Goal: Task Accomplishment & Management: Use online tool/utility

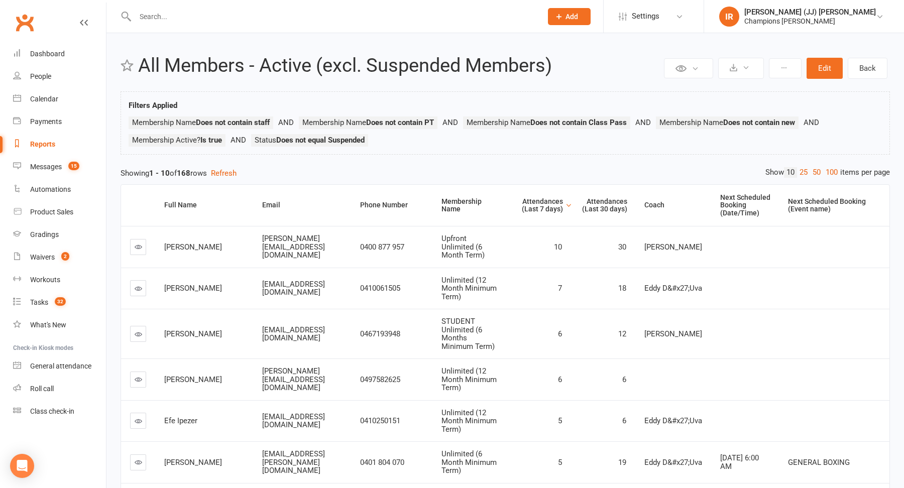
click at [51, 138] on link "Reports" at bounding box center [59, 144] width 93 height 23
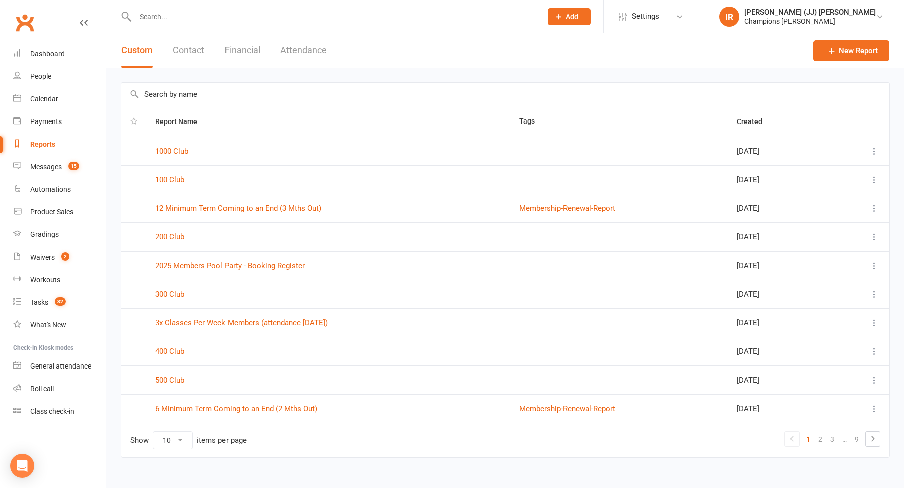
click at [301, 48] on button "Attendance" at bounding box center [303, 50] width 47 height 35
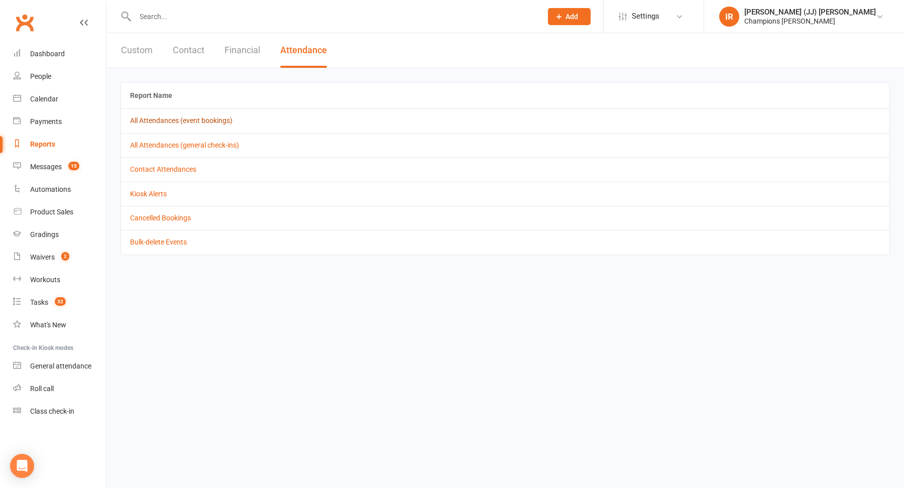
click at [208, 119] on link "All Attendances (event bookings)" at bounding box center [181, 121] width 102 height 8
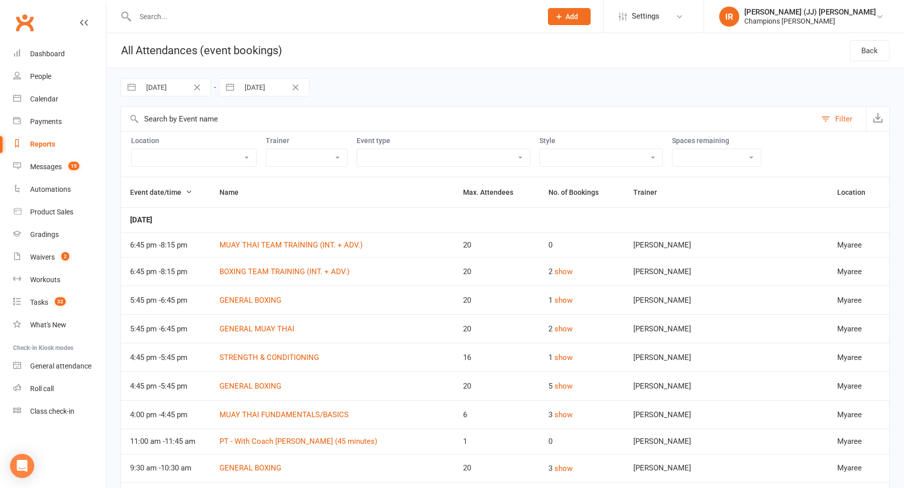
select select "6"
select select "2025"
select select "7"
select select "2025"
select select "8"
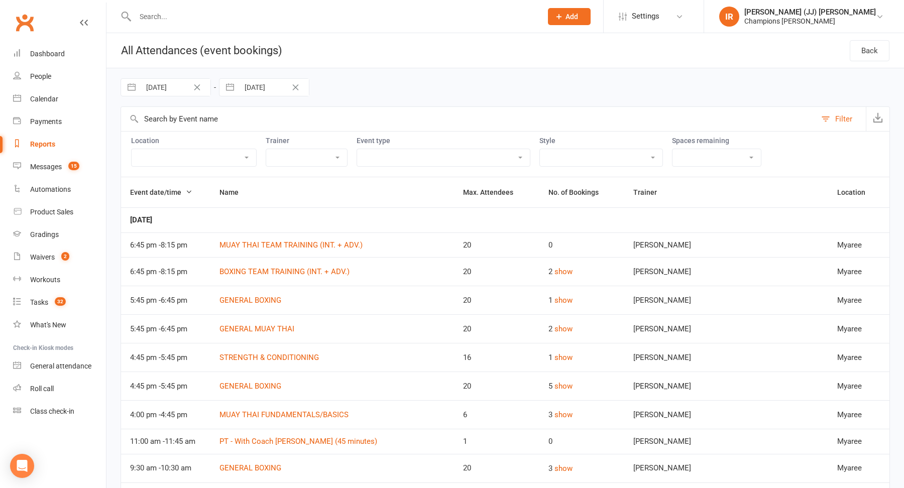
select select "2025"
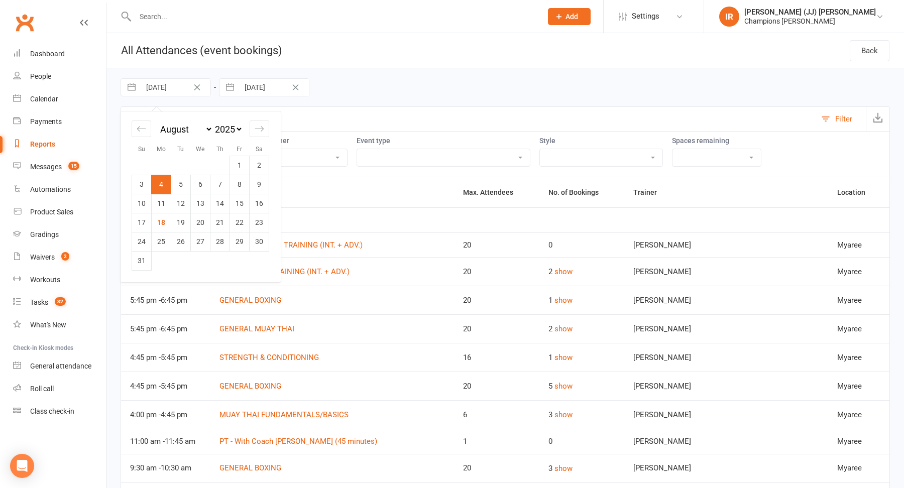
click at [170, 91] on input "[DATE]" at bounding box center [176, 87] width 70 height 17
click at [147, 205] on td "10" at bounding box center [142, 203] width 20 height 19
type input "[DATE]"
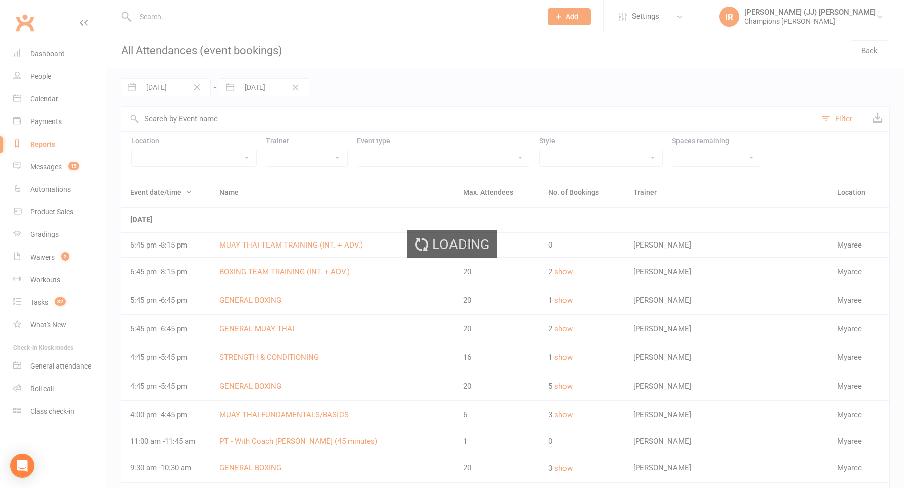
click at [258, 89] on div "Loading" at bounding box center [452, 244] width 904 height 488
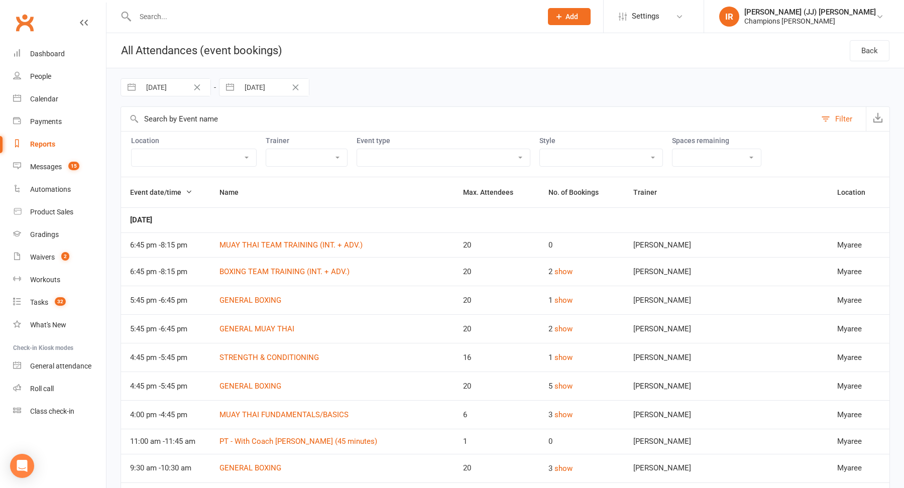
select select "6"
select select "2025"
select select "7"
select select "2025"
select select "8"
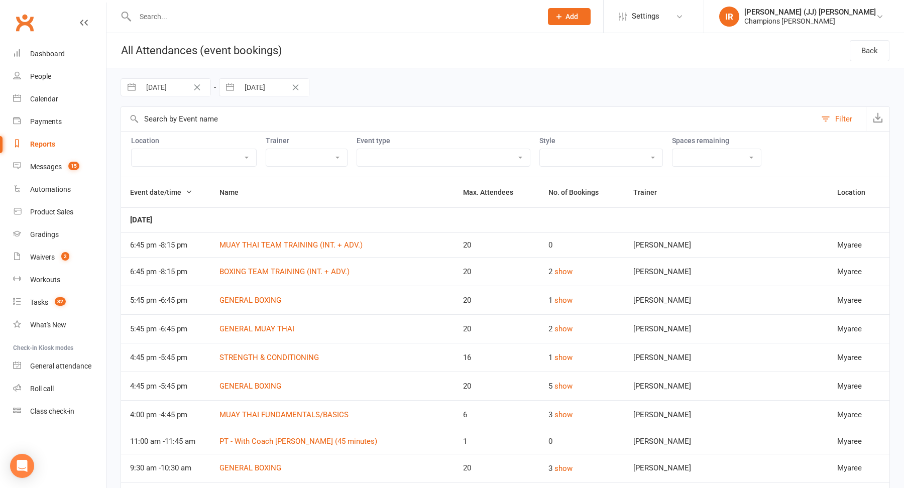
select select "2025"
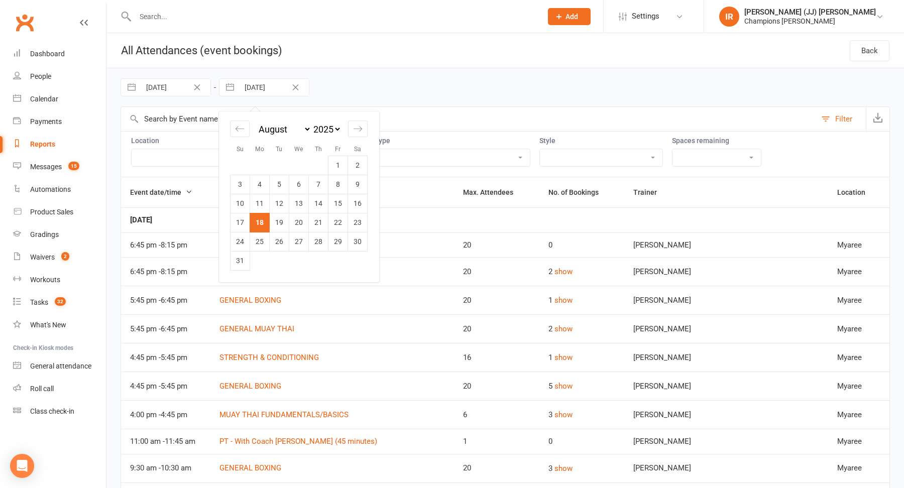
click at [258, 89] on input "[DATE]" at bounding box center [274, 87] width 70 height 17
click at [358, 201] on td "16" at bounding box center [358, 203] width 20 height 19
type input "[DATE]"
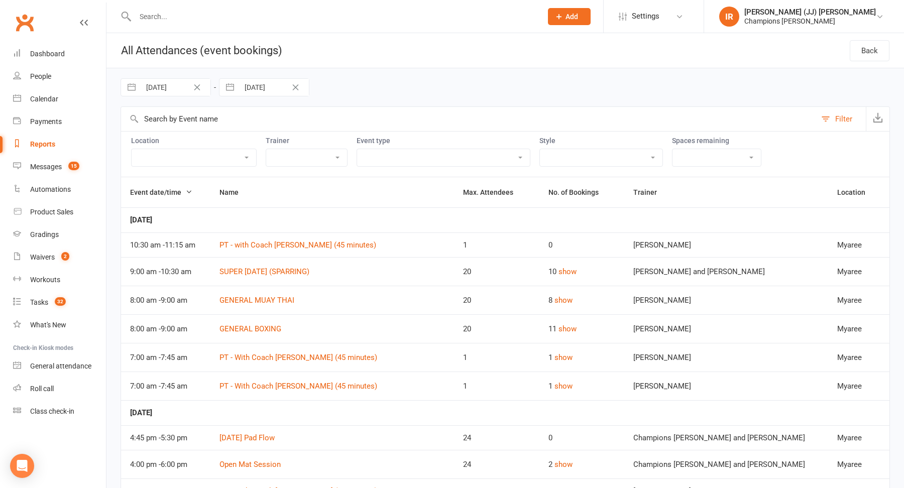
click at [475, 158] on select "[DATE] Special Class Member Event PT - With Coach [PERSON_NAME] (45 minutes) PT…" at bounding box center [443, 157] width 173 height 17
select select "11202"
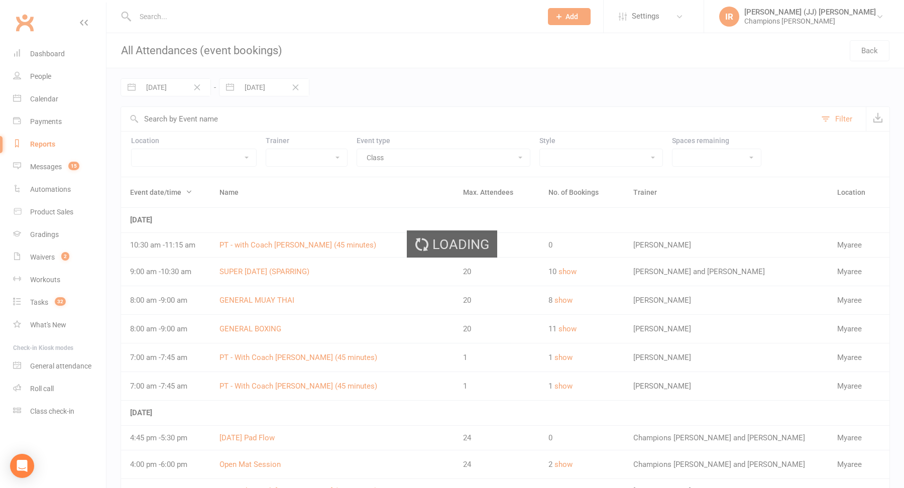
click at [888, 112] on div "Loading" at bounding box center [452, 244] width 904 height 488
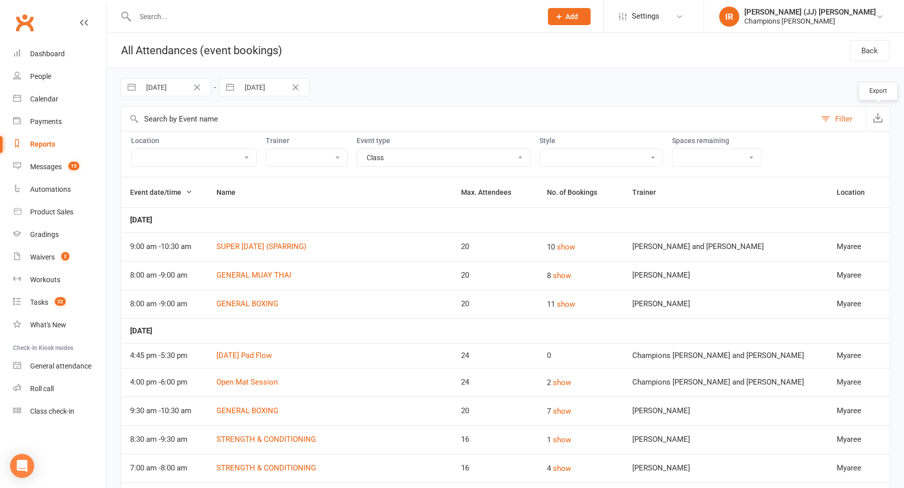
click at [880, 119] on icon "button" at bounding box center [878, 118] width 10 height 10
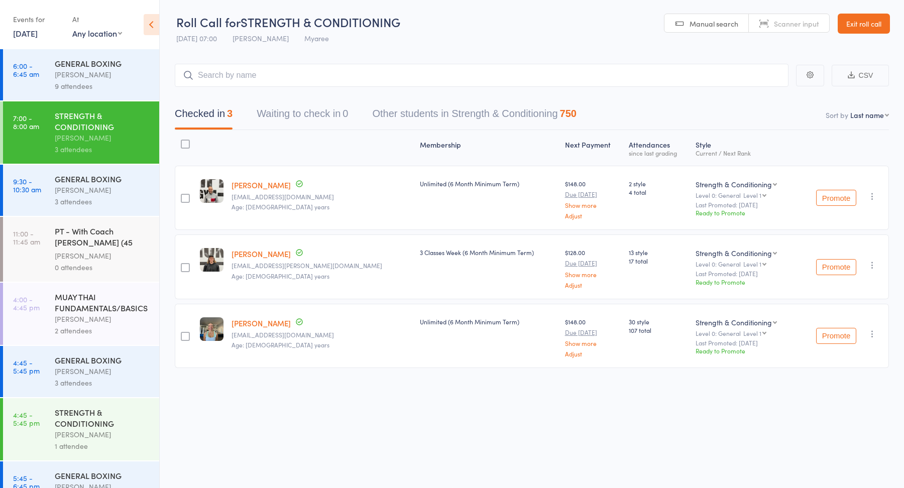
scroll to position [1, 0]
